Goal: Information Seeking & Learning: Check status

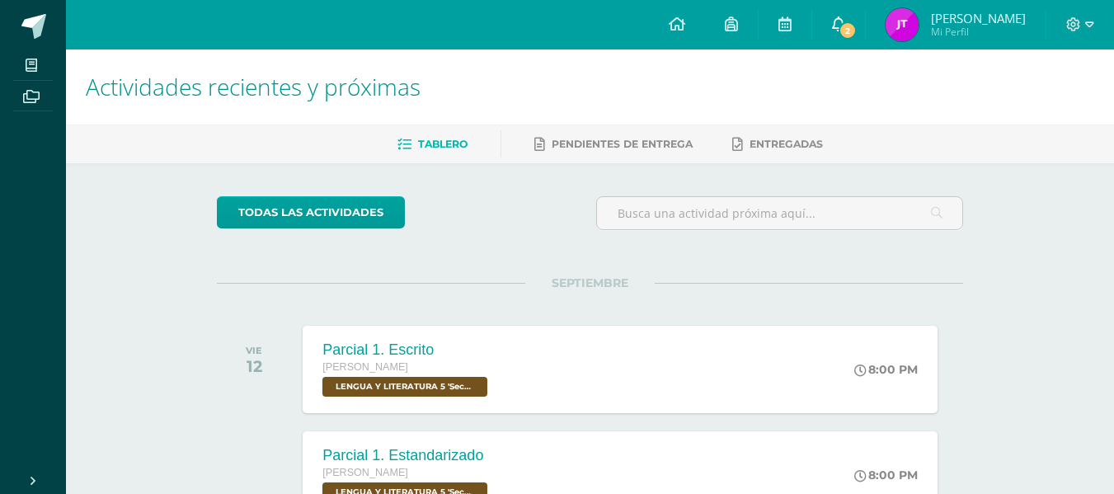
click at [841, 38] on link "2" at bounding box center [838, 24] width 53 height 49
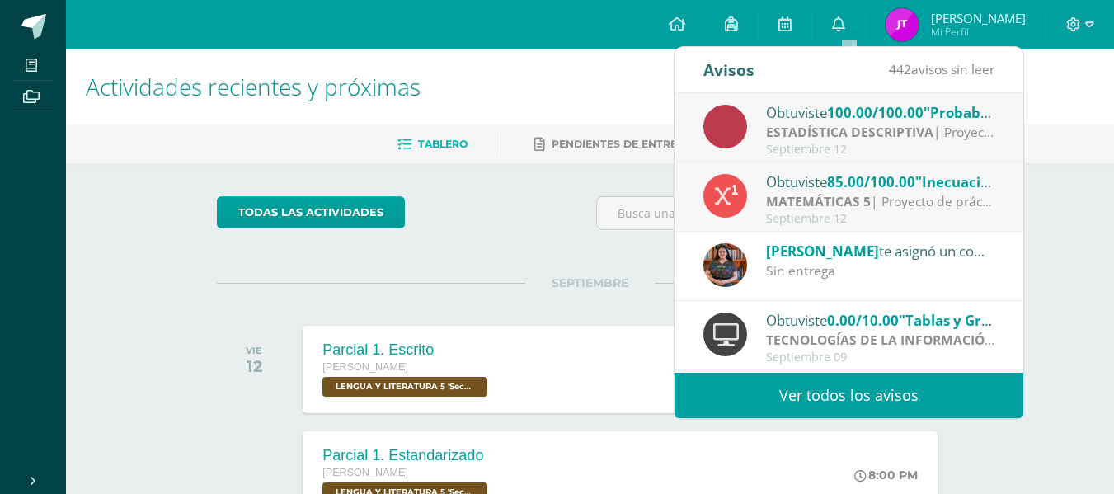
click at [903, 107] on span "100.00/100.00" at bounding box center [875, 112] width 96 height 19
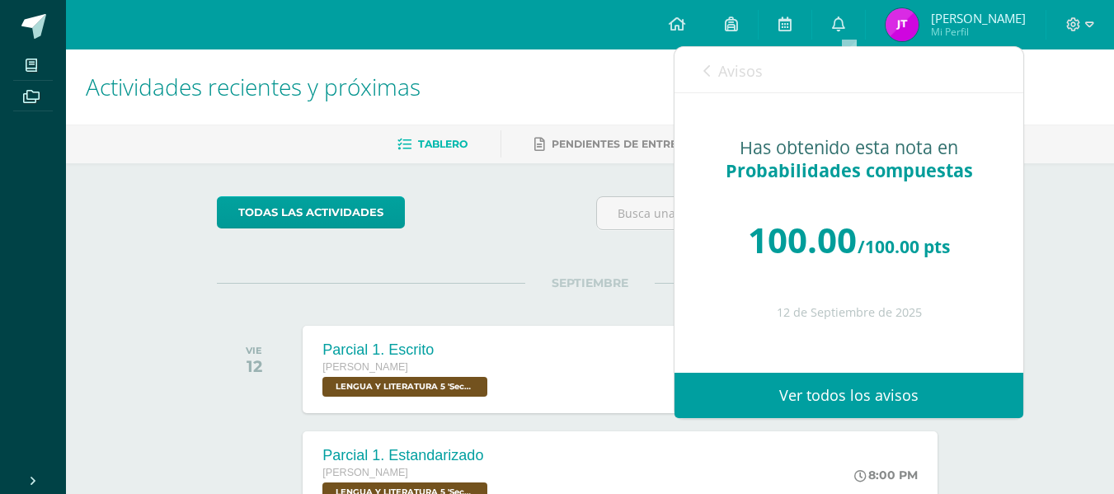
click at [707, 66] on icon at bounding box center [706, 70] width 7 height 13
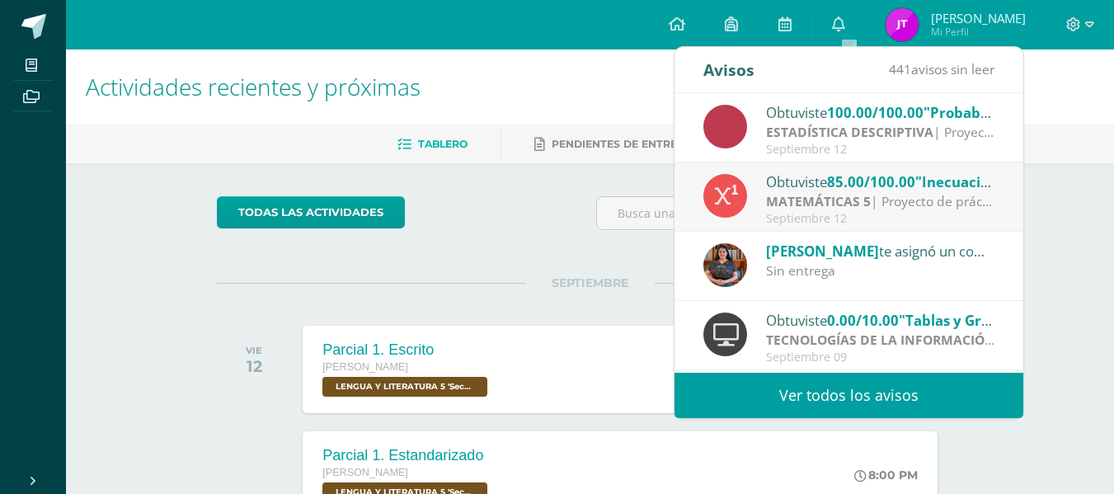
click at [852, 178] on span "85.00/100.00" at bounding box center [871, 181] width 88 height 19
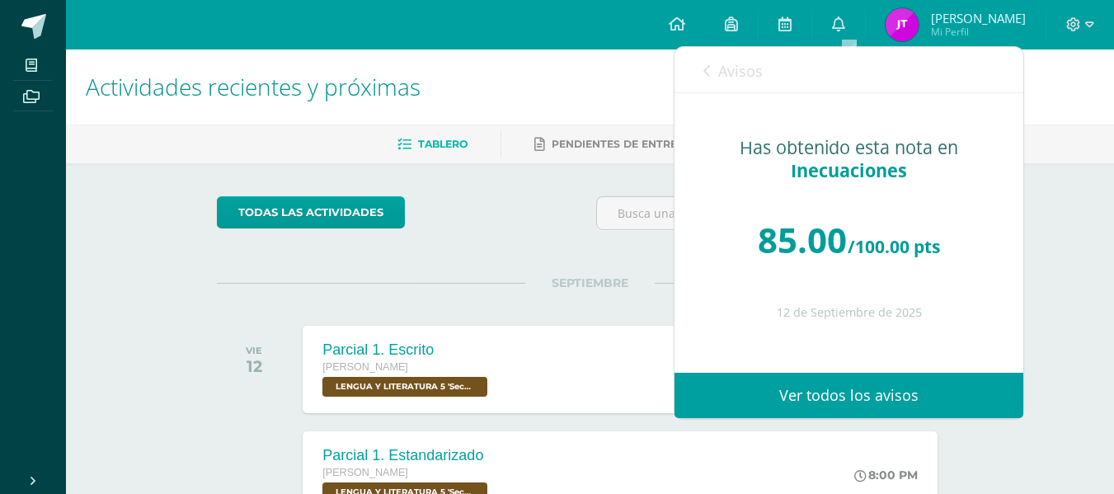
click at [699, 83] on div "Avisos 440 avisos sin leer Avisos" at bounding box center [848, 70] width 349 height 46
click at [704, 72] on icon at bounding box center [706, 70] width 7 height 13
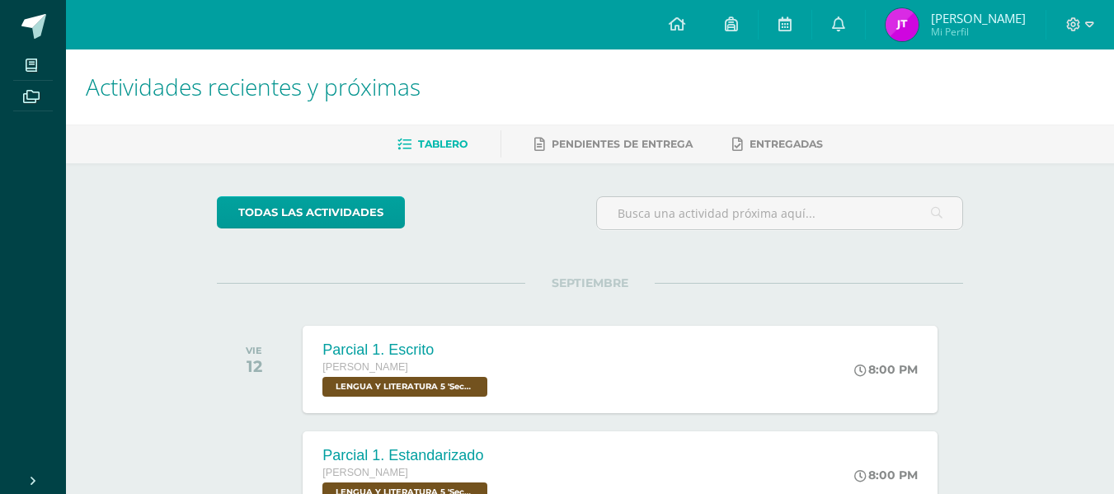
click at [630, 66] on h1 "Actividades recientes y próximas" at bounding box center [590, 86] width 1008 height 75
click at [845, 16] on icon at bounding box center [838, 23] width 13 height 15
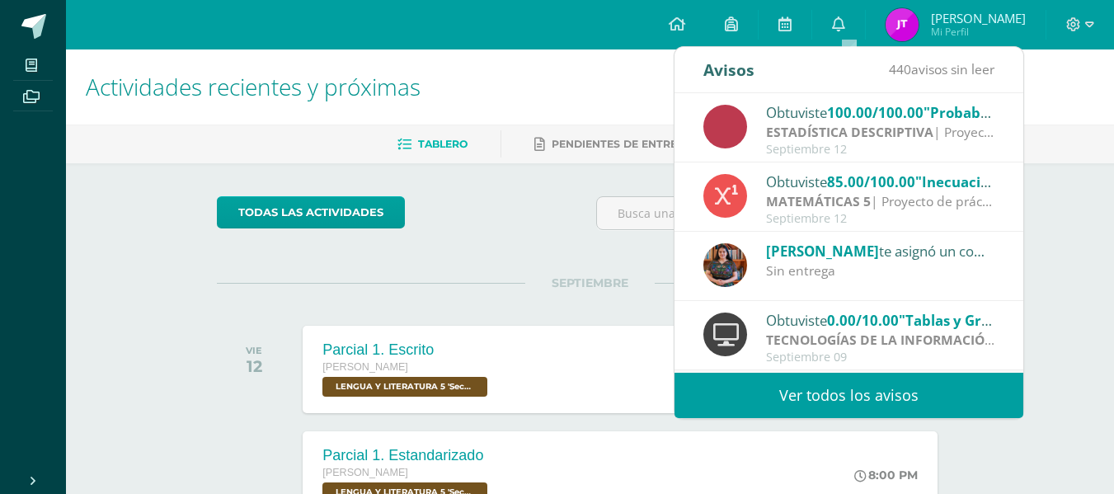
click at [905, 173] on span "85.00/100.00" at bounding box center [871, 181] width 88 height 19
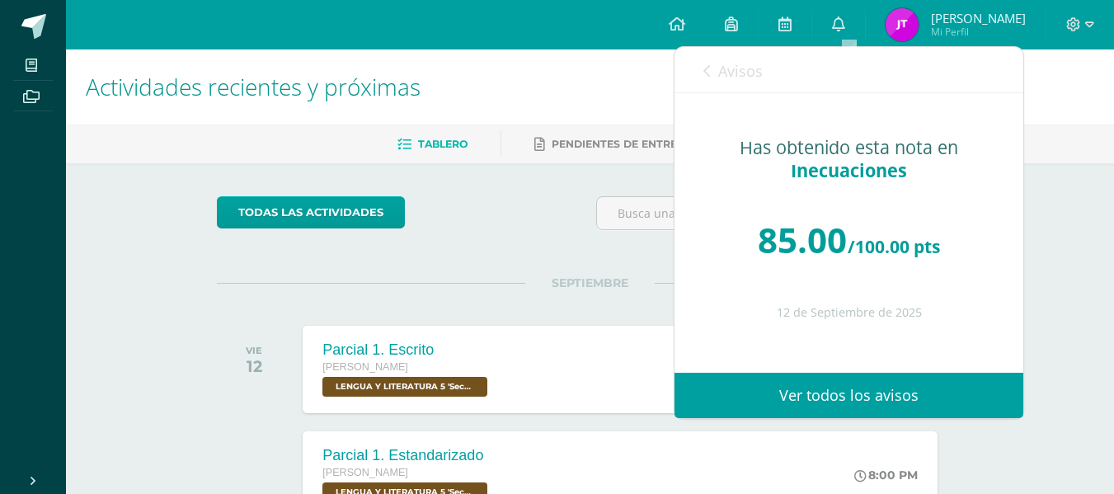
click at [707, 70] on icon at bounding box center [706, 70] width 7 height 13
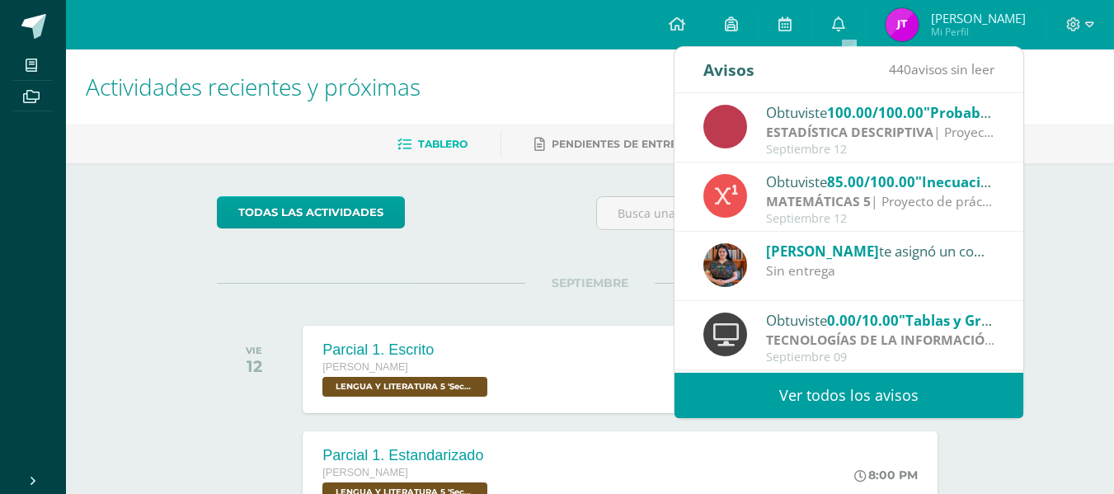
click at [918, 110] on span "100.00/100.00" at bounding box center [875, 112] width 96 height 19
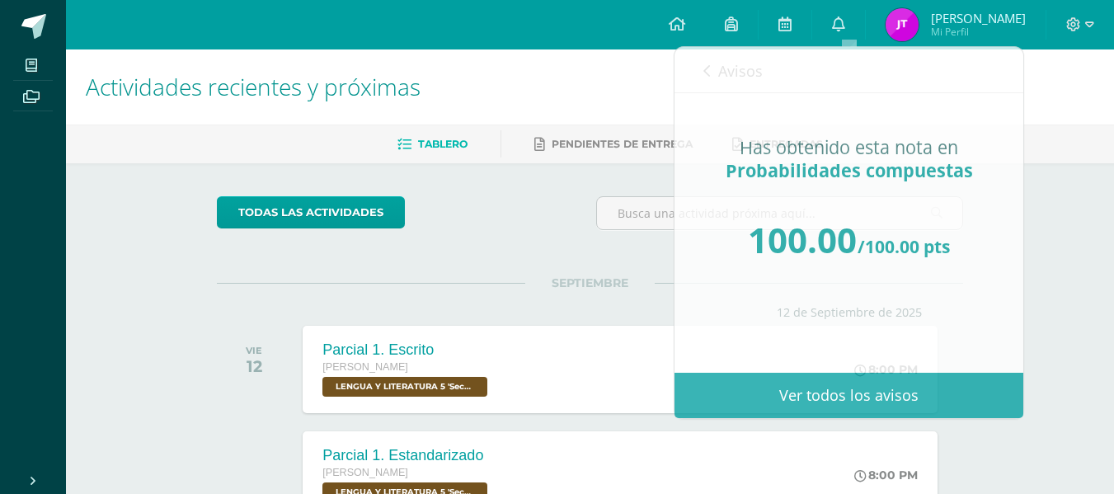
click at [528, 236] on div "todas las Actividades" at bounding box center [589, 219] width 759 height 47
